Goal: Transaction & Acquisition: Purchase product/service

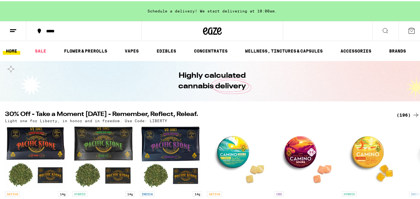
click at [399, 112] on div "(196)" at bounding box center [407, 113] width 23 height 7
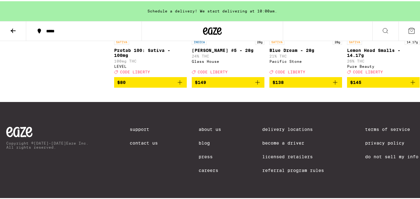
scroll to position [5896, 0]
